Goal: Transaction & Acquisition: Purchase product/service

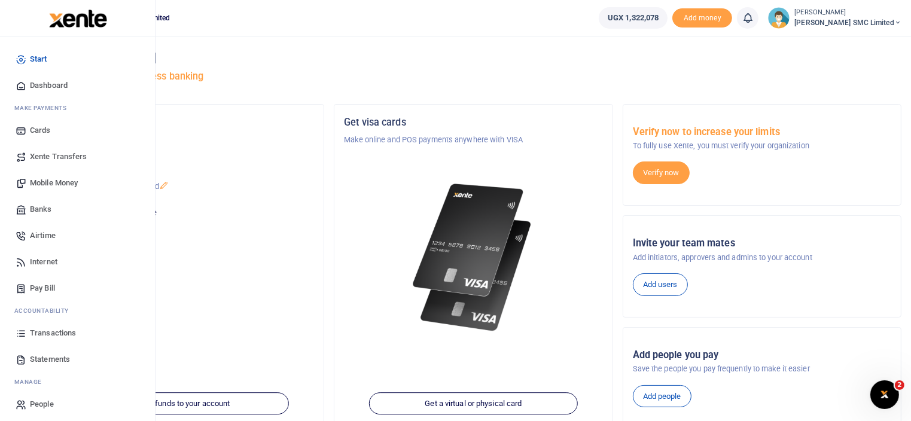
click at [50, 176] on link "Mobile Money" at bounding box center [78, 183] width 136 height 26
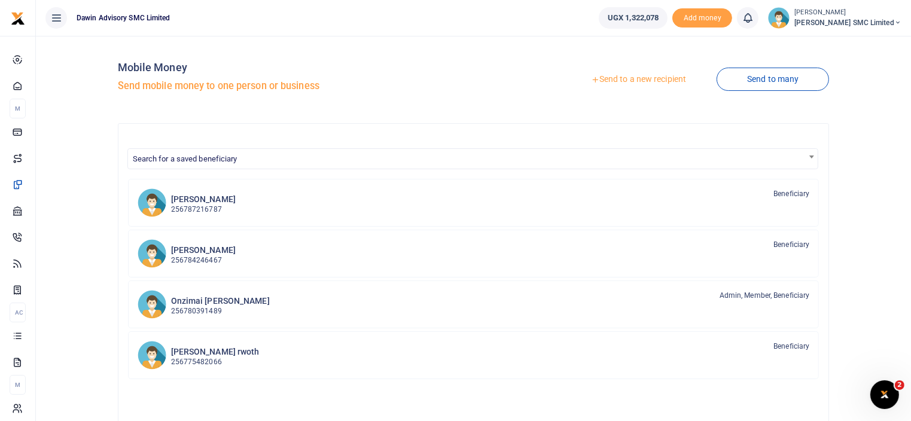
click at [194, 159] on span "Search for a saved beneficiary" at bounding box center [185, 158] width 105 height 9
click at [227, 297] on h6 "Onzimai Fredrick daniel" at bounding box center [220, 301] width 99 height 10
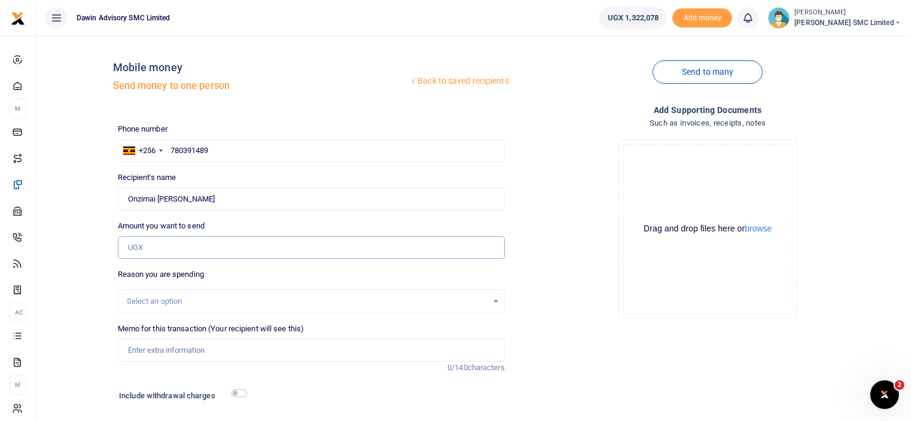
click at [165, 248] on input "Amount you want to send" at bounding box center [311, 247] width 387 height 23
type input "150,000"
click at [161, 349] on input "Memo for this transaction (Your recipient will see this)" at bounding box center [311, 350] width 387 height 23
type input "Being payment for delivery of iron [PERSON_NAME] DWF150"
click at [242, 393] on input "checkbox" at bounding box center [239, 393] width 16 height 8
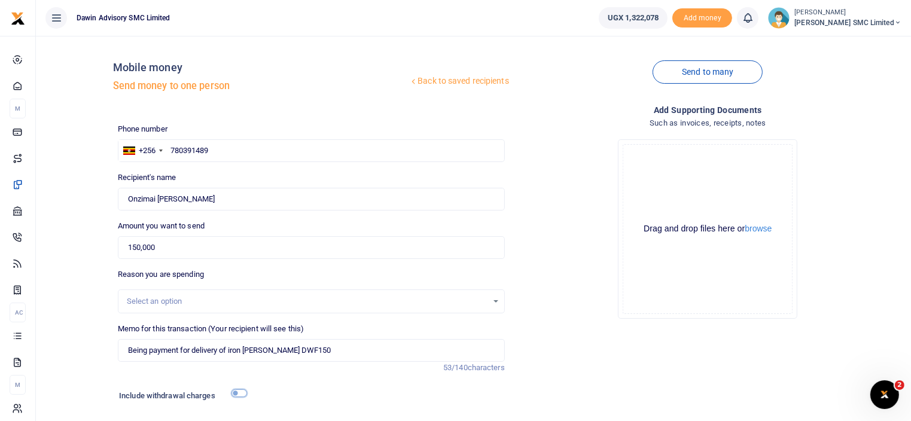
checkbox input "true"
click at [535, 318] on div "Drop your files here Drag and drop files here or browse Powered by Uppy" at bounding box center [707, 229] width 387 height 199
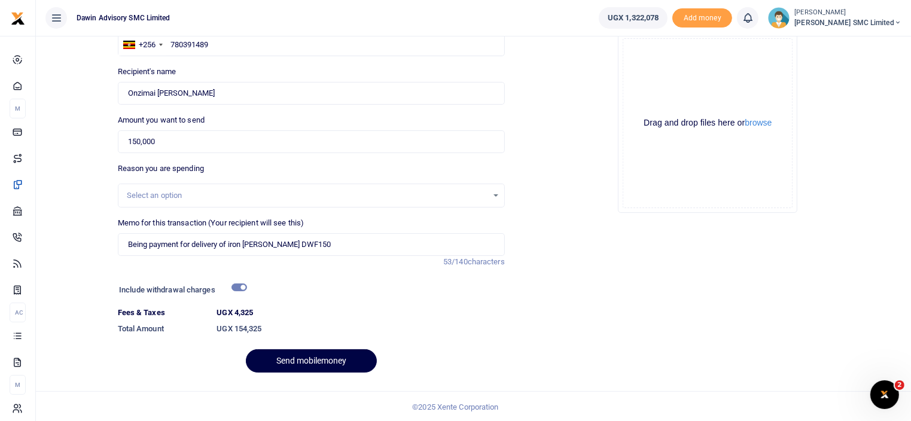
scroll to position [107, 0]
click at [342, 348] on button "Send mobilemoney" at bounding box center [311, 359] width 131 height 23
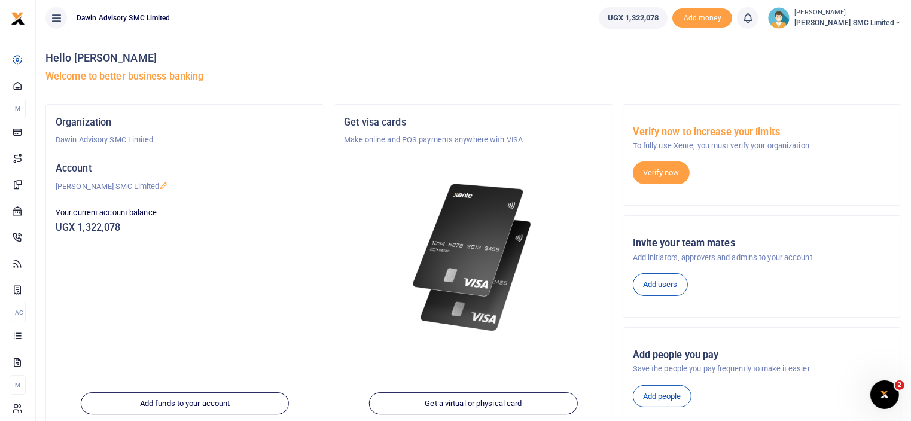
click at [480, 281] on img at bounding box center [472, 258] width 129 height 166
